Goal: Find specific page/section: Find specific page/section

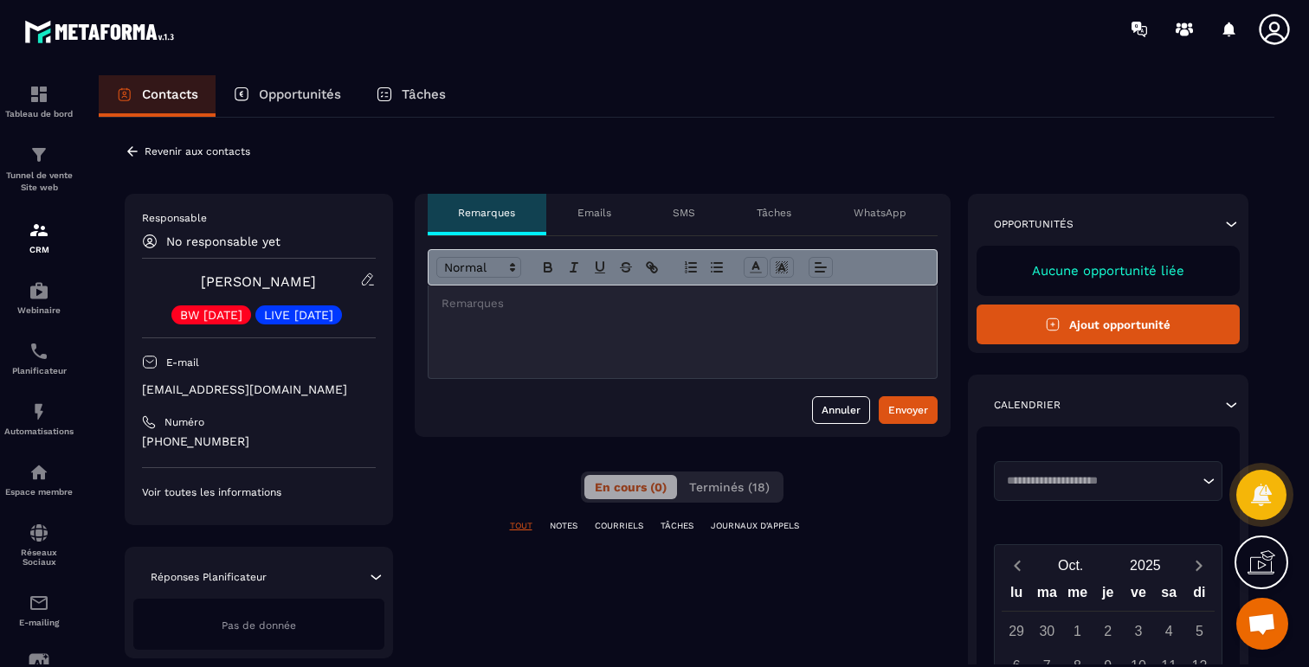
scroll to position [7926, 0]
click at [709, 486] on span "Terminés (18)" at bounding box center [729, 487] width 80 height 14
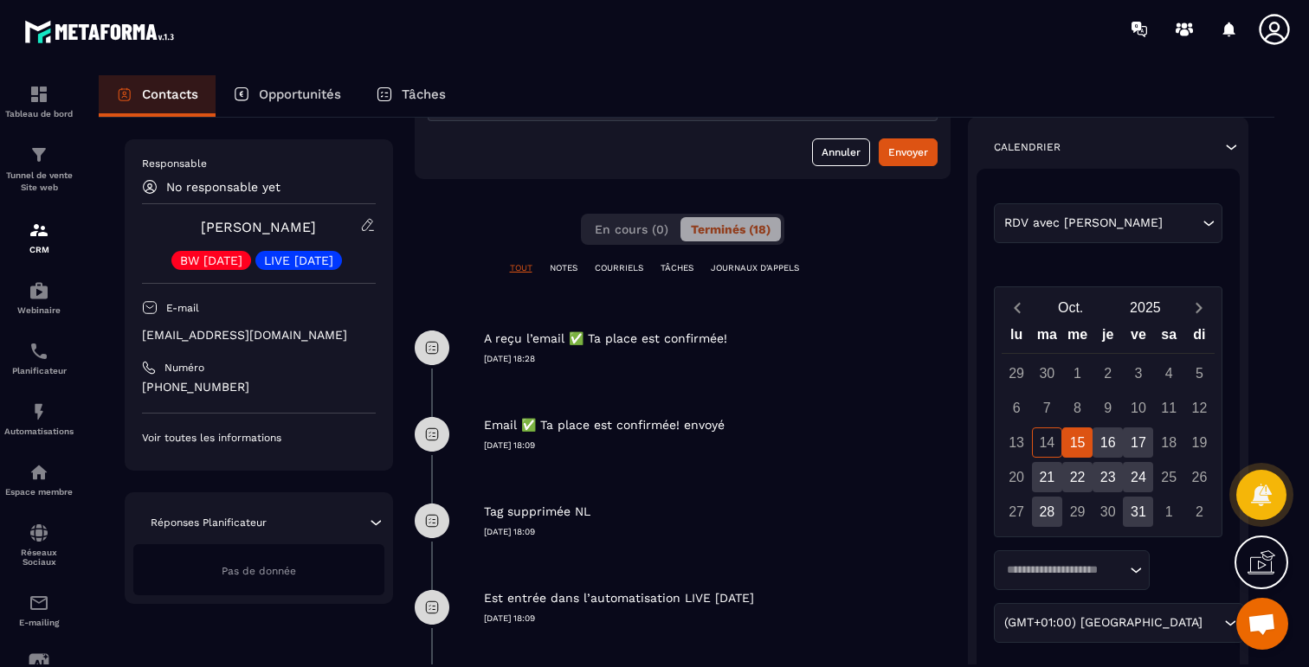
scroll to position [0, 0]
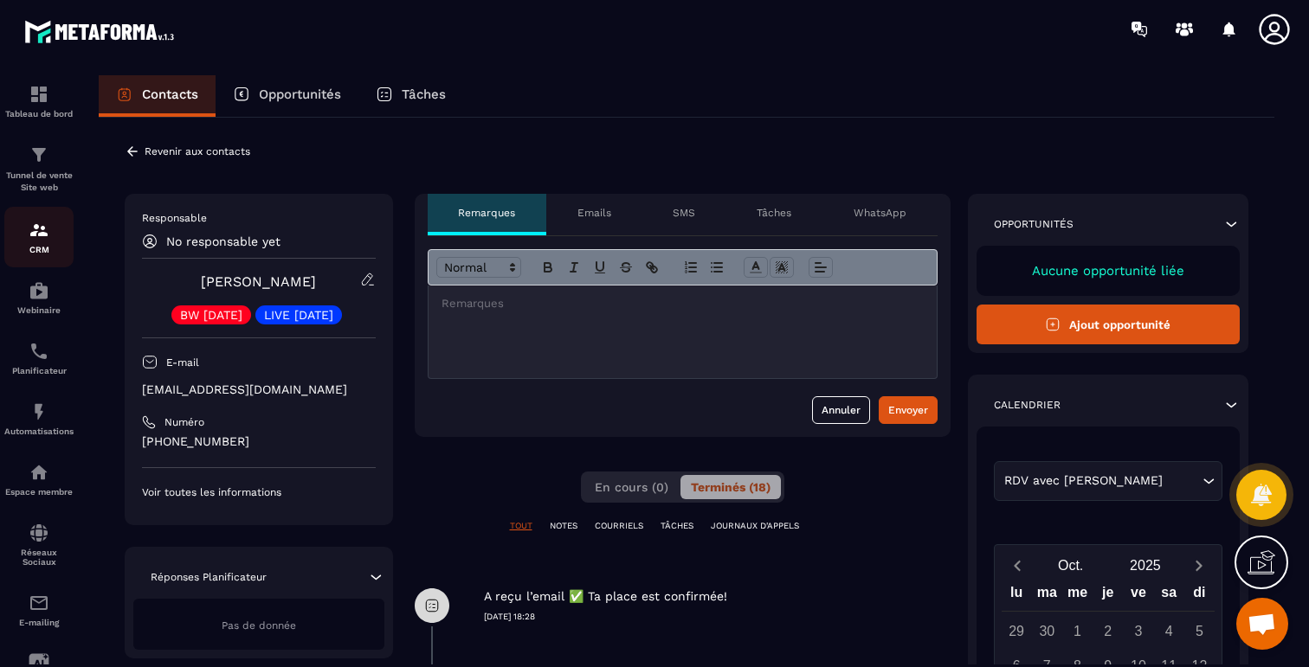
click at [35, 243] on div "CRM" at bounding box center [38, 237] width 69 height 35
